Goal: Check status: Check status

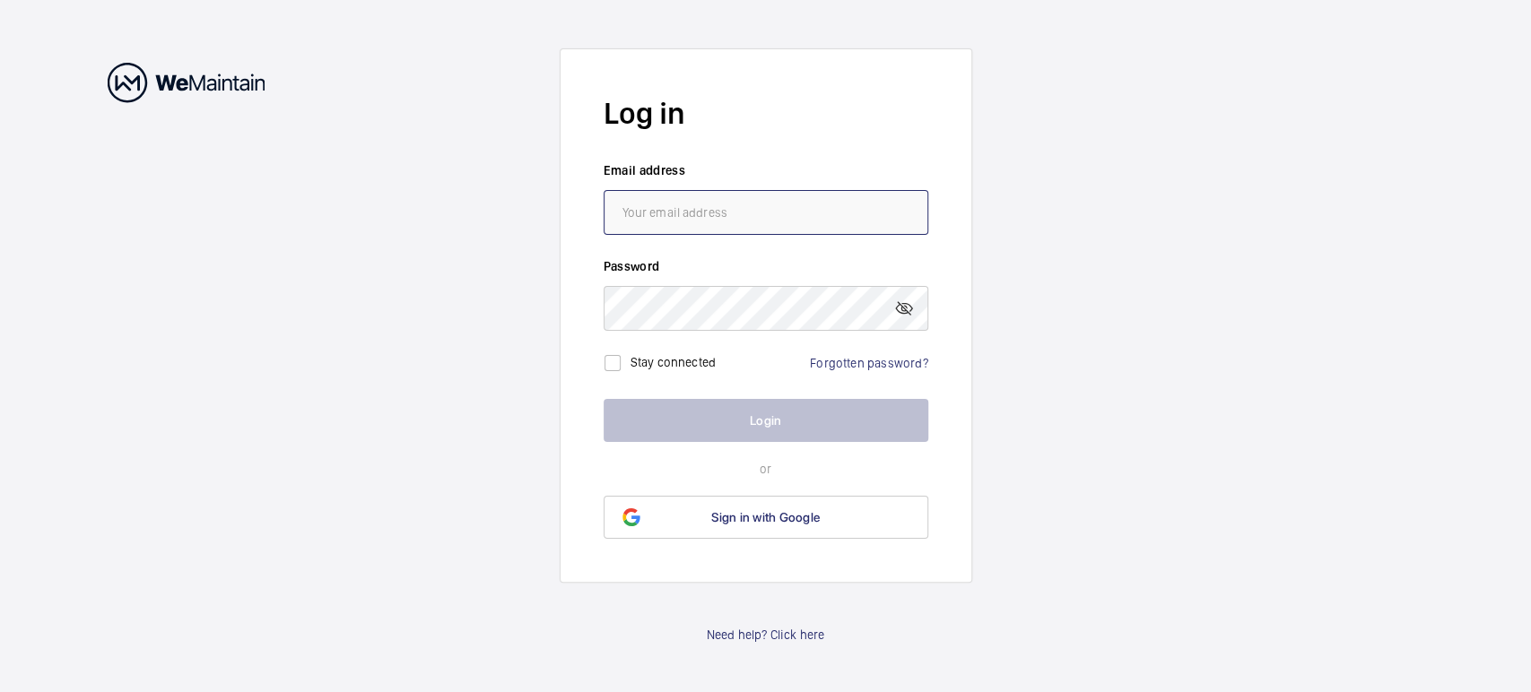
type input "[EMAIL_ADDRESS][DOMAIN_NAME]"
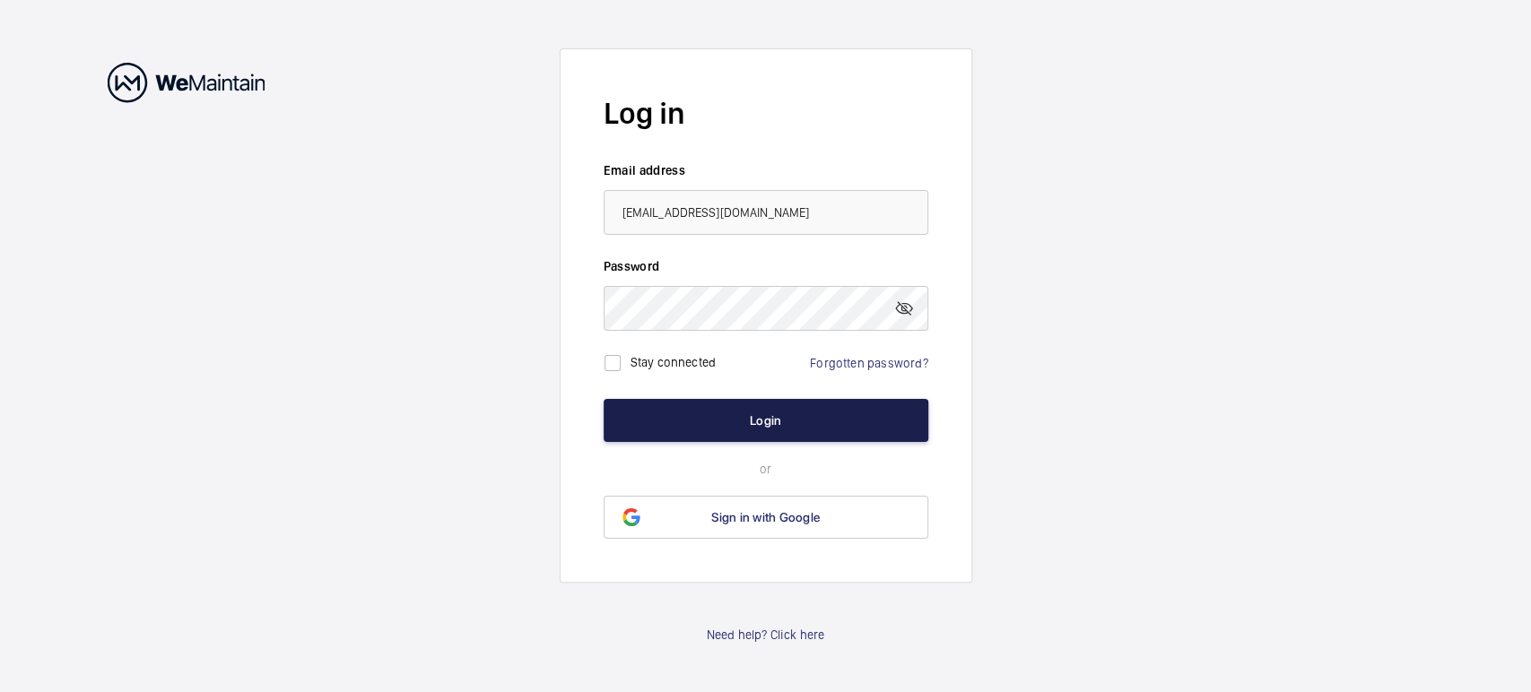
click at [715, 415] on button "Login" at bounding box center [766, 420] width 325 height 43
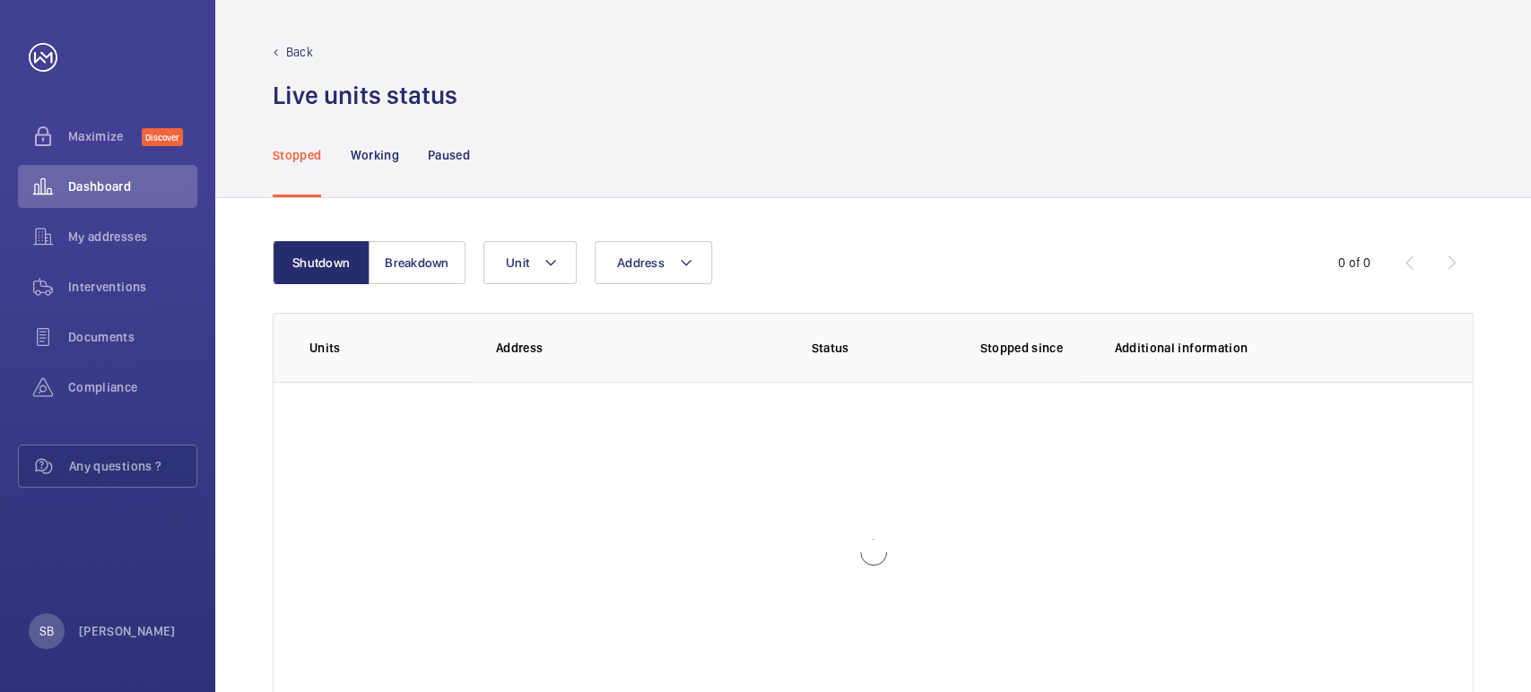
scroll to position [73, 0]
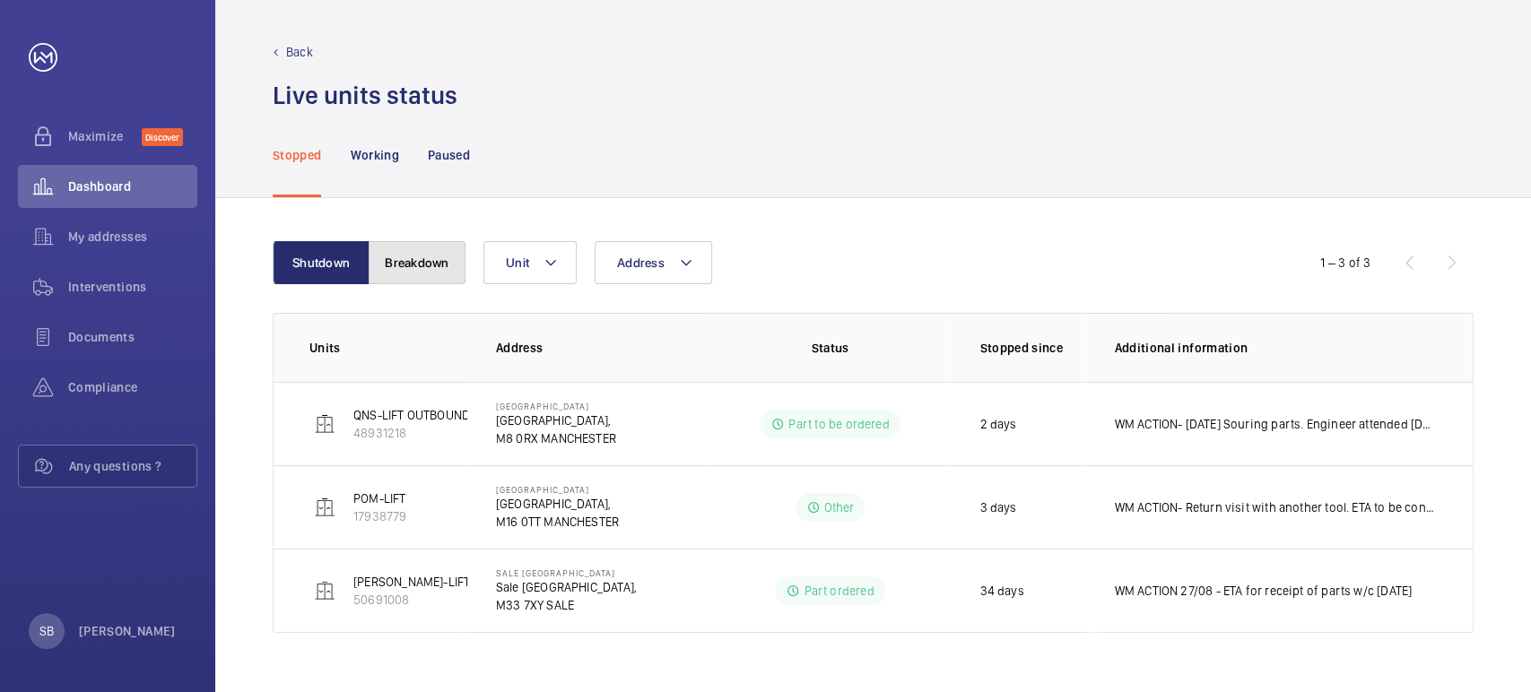
click at [448, 253] on button "Breakdown" at bounding box center [417, 262] width 97 height 43
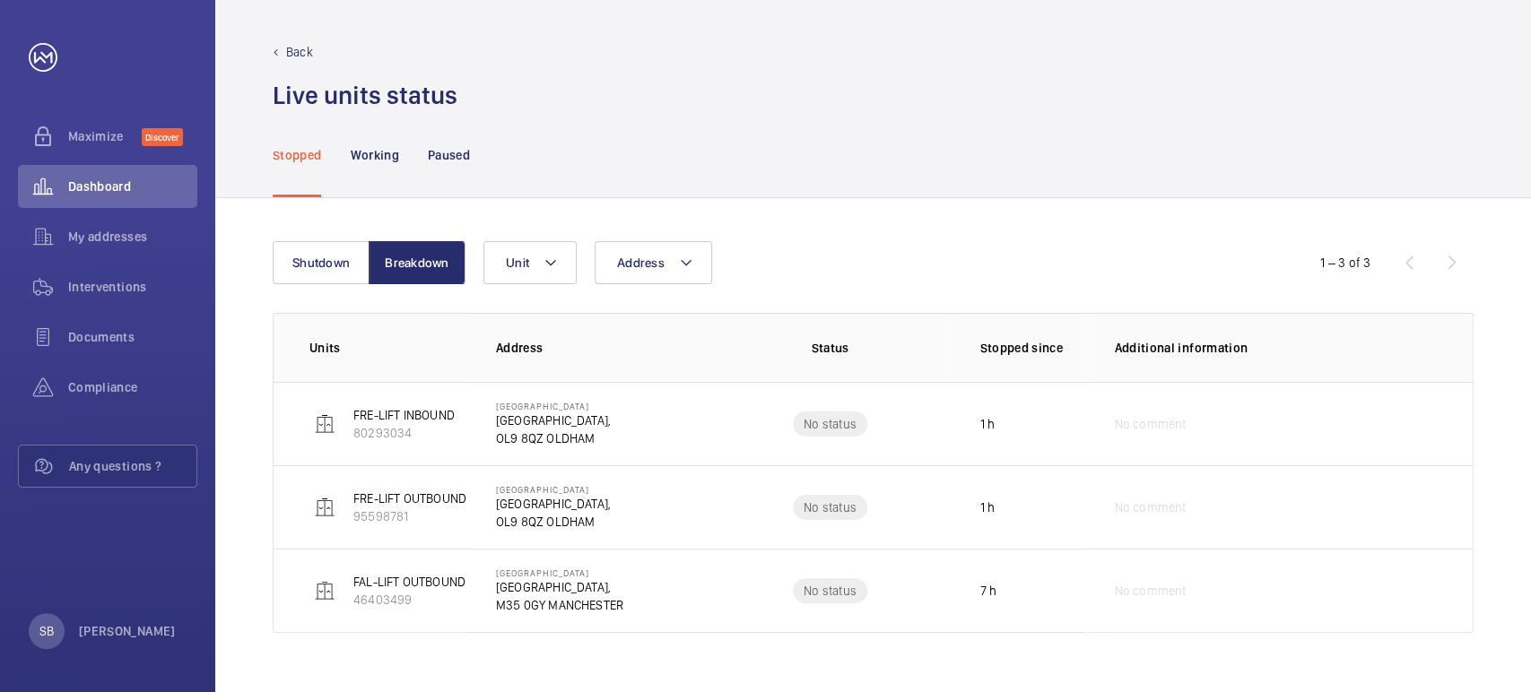
click at [330, 238] on div "Shutdown Breakdown Address Unit 1 – 3 of 3 Units Address Status Stopped since A…" at bounding box center [873, 445] width 1316 height 494
click at [356, 253] on button "Shutdown" at bounding box center [321, 262] width 97 height 43
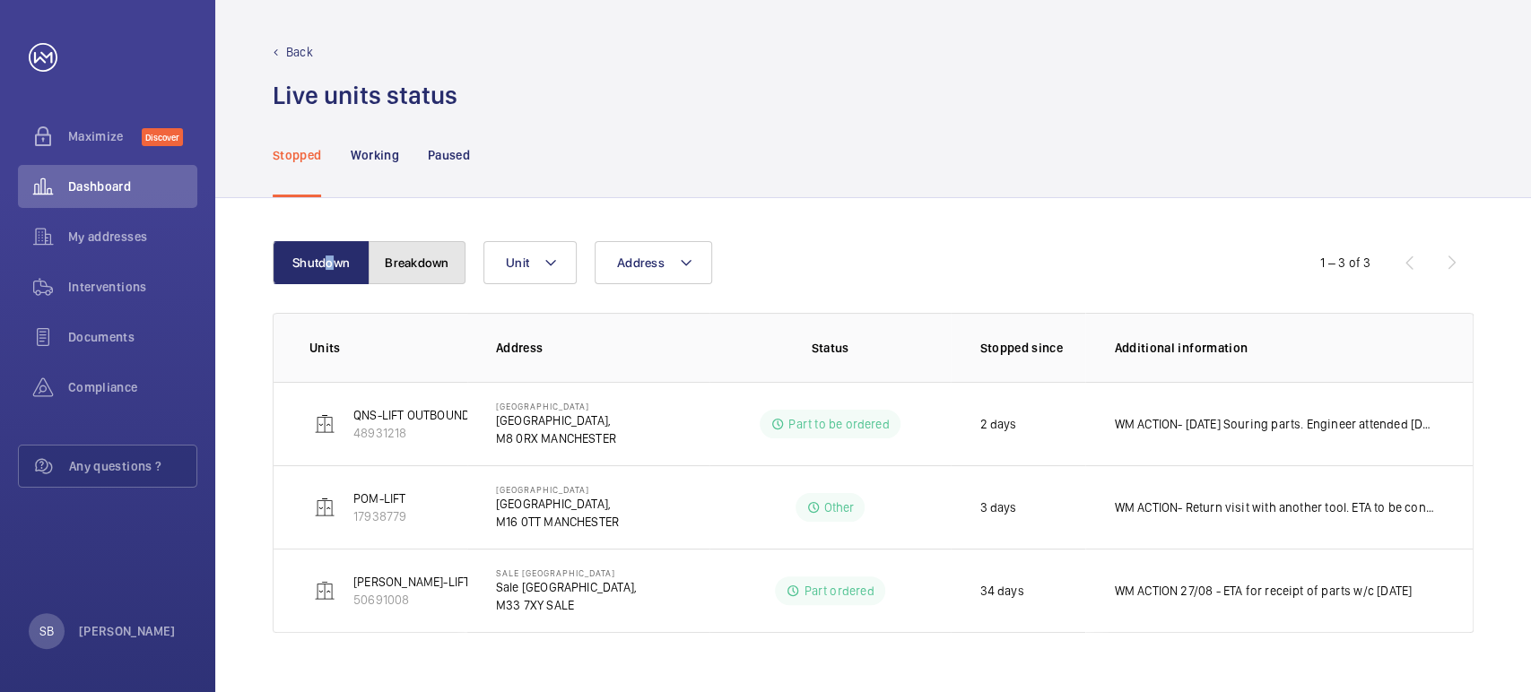
click at [447, 265] on button "Breakdown" at bounding box center [417, 262] width 97 height 43
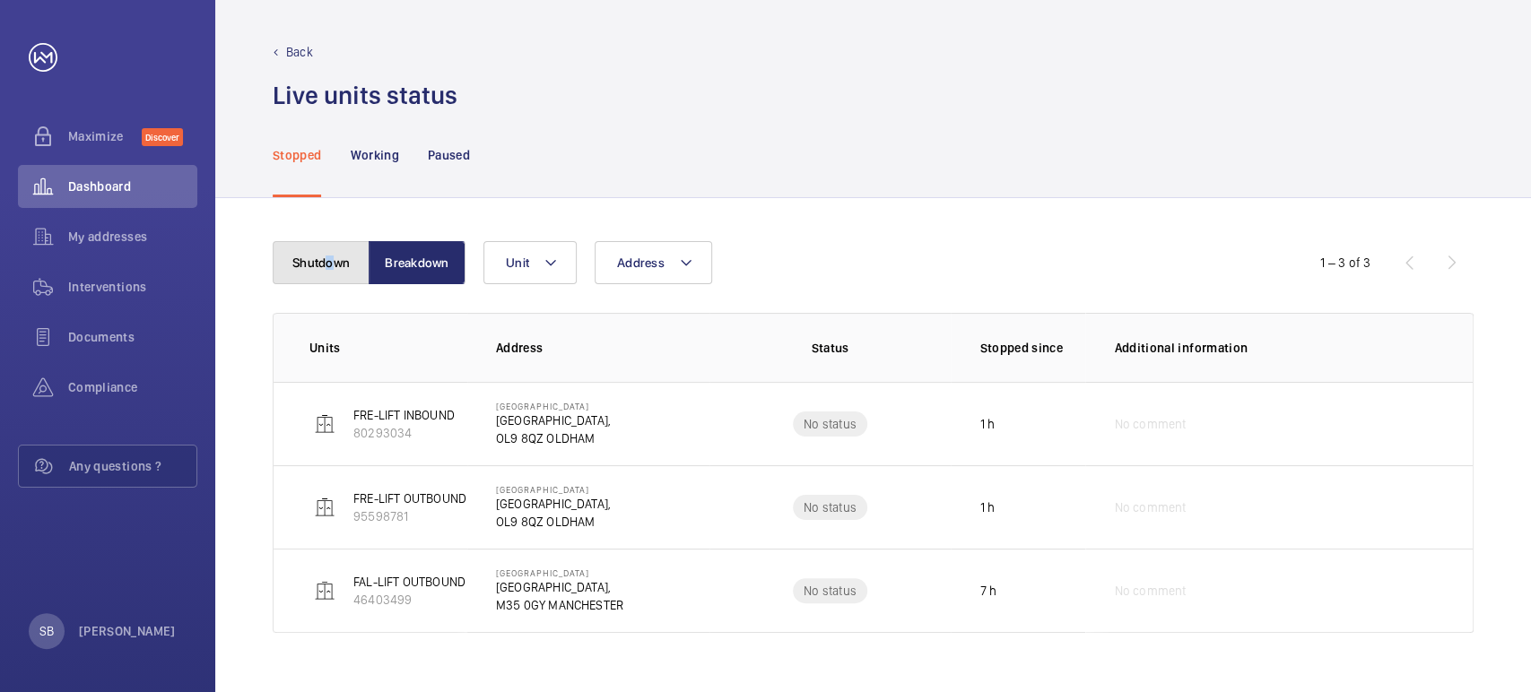
click at [327, 264] on button "Shutdown" at bounding box center [321, 262] width 97 height 43
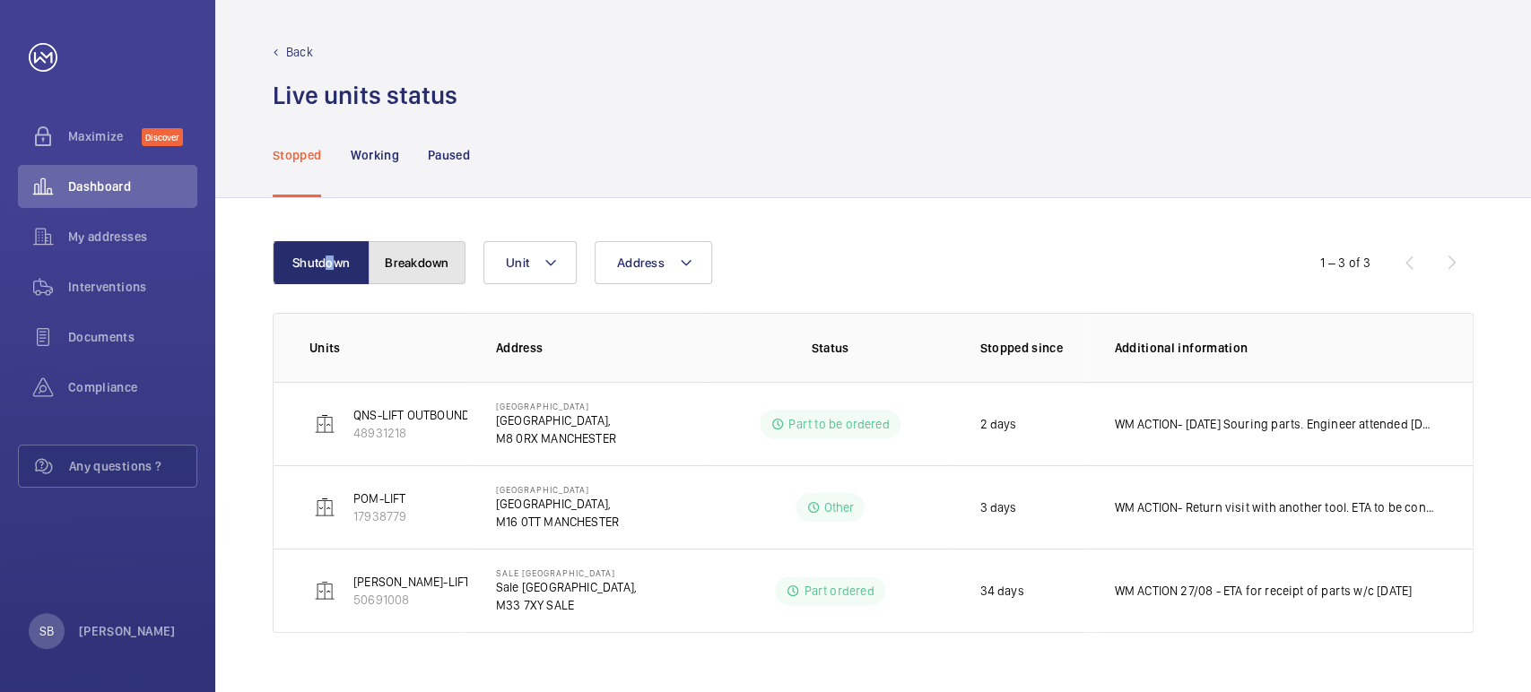
click at [395, 261] on button "Breakdown" at bounding box center [417, 262] width 97 height 43
